Goal: Navigation & Orientation: Find specific page/section

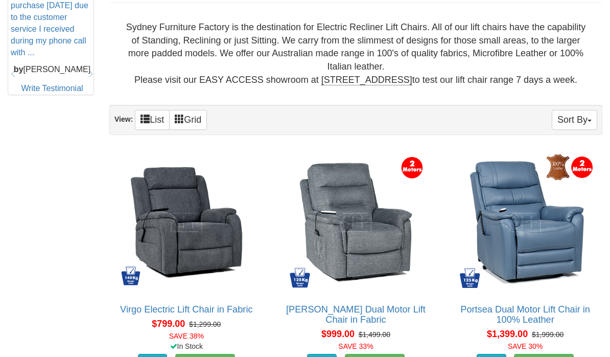
scroll to position [528, 0]
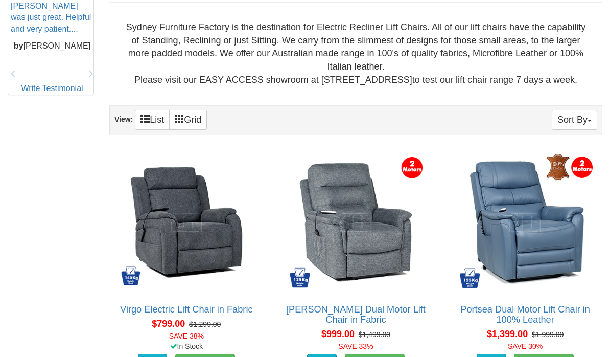
click at [583, 129] on button "Sort By" at bounding box center [574, 120] width 45 height 20
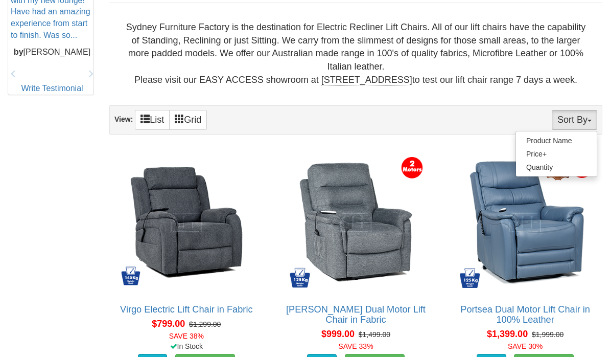
click at [569, 147] on link "Product Name" at bounding box center [556, 140] width 81 height 13
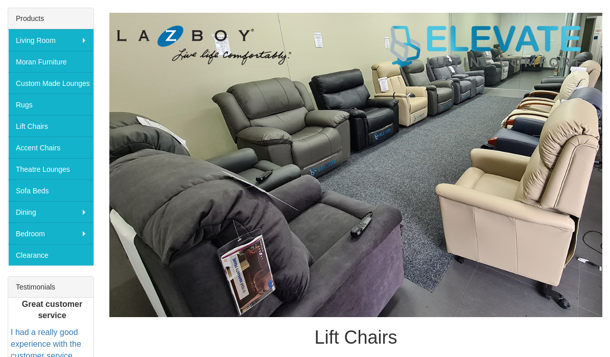
scroll to position [172, 0]
click at [32, 127] on link "Lift Chairs" at bounding box center [50, 125] width 85 height 21
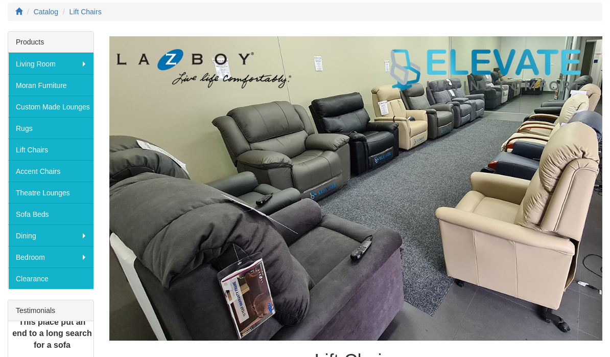
scroll to position [150, 0]
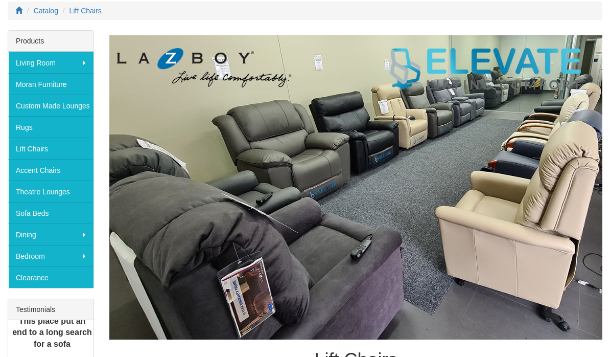
click at [25, 145] on link "Lift Chairs" at bounding box center [50, 148] width 85 height 21
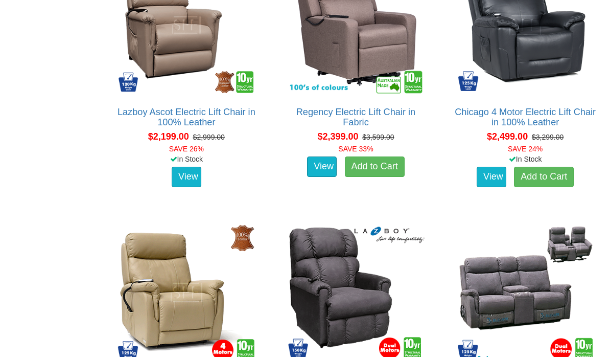
scroll to position [1540, 0]
